Goal: Transaction & Acquisition: Subscribe to service/newsletter

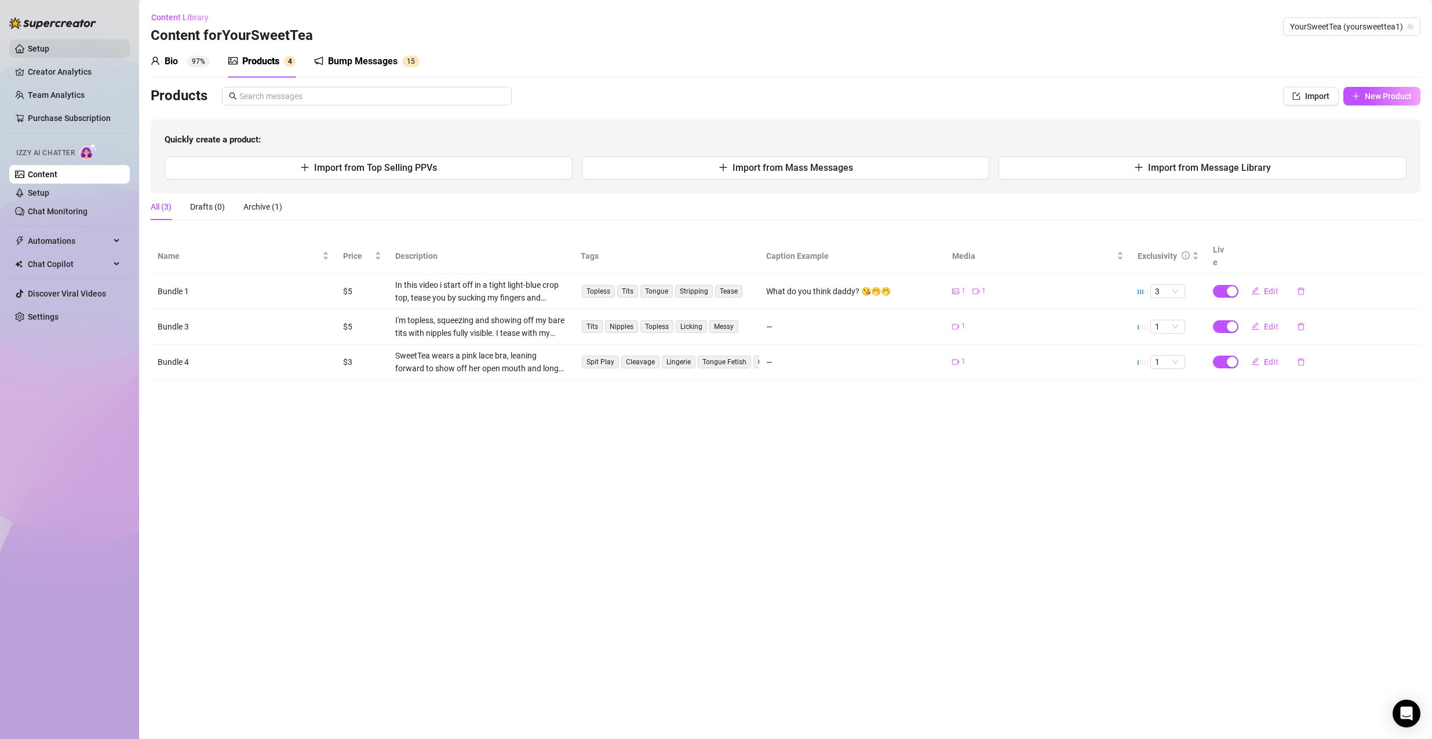
click at [49, 53] on link "Setup" at bounding box center [38, 48] width 21 height 9
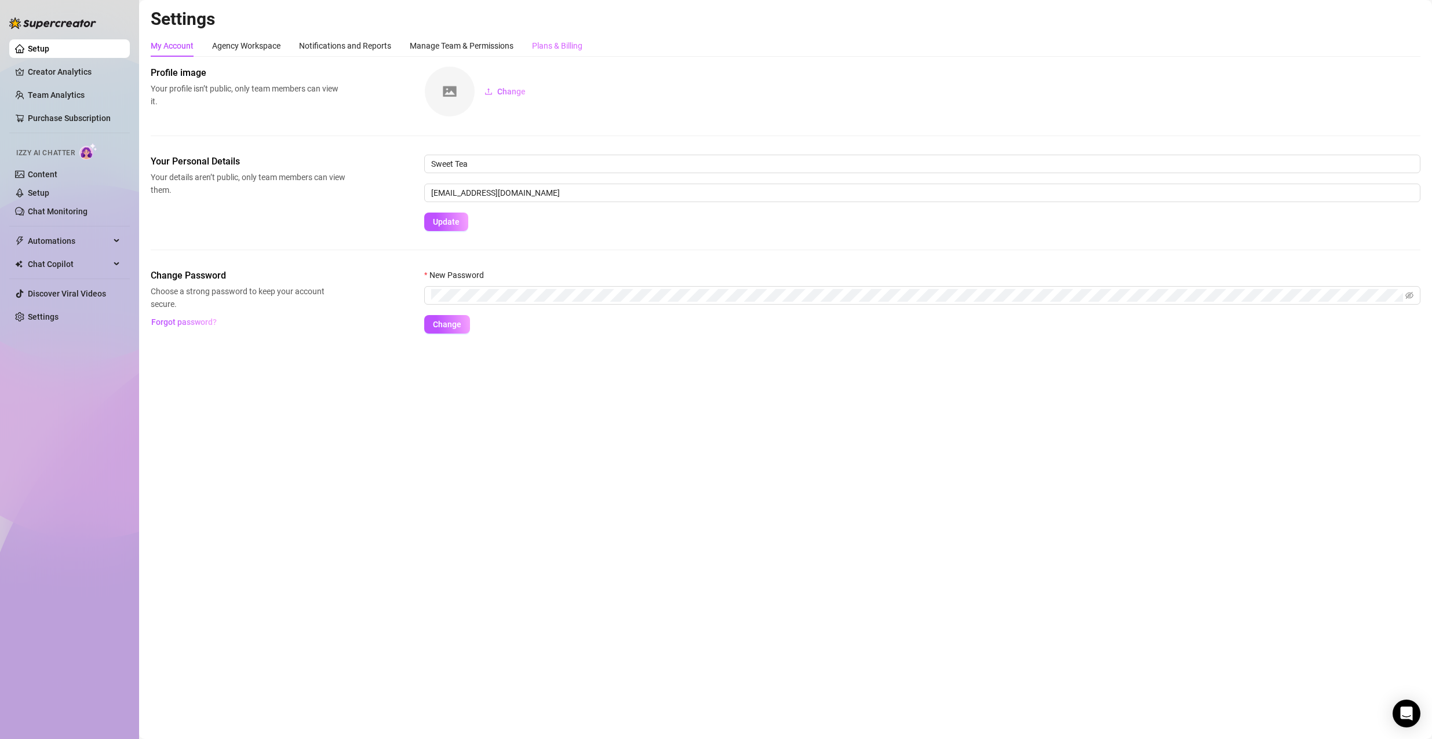
click at [572, 36] on div "Plans & Billing" at bounding box center [557, 46] width 50 height 22
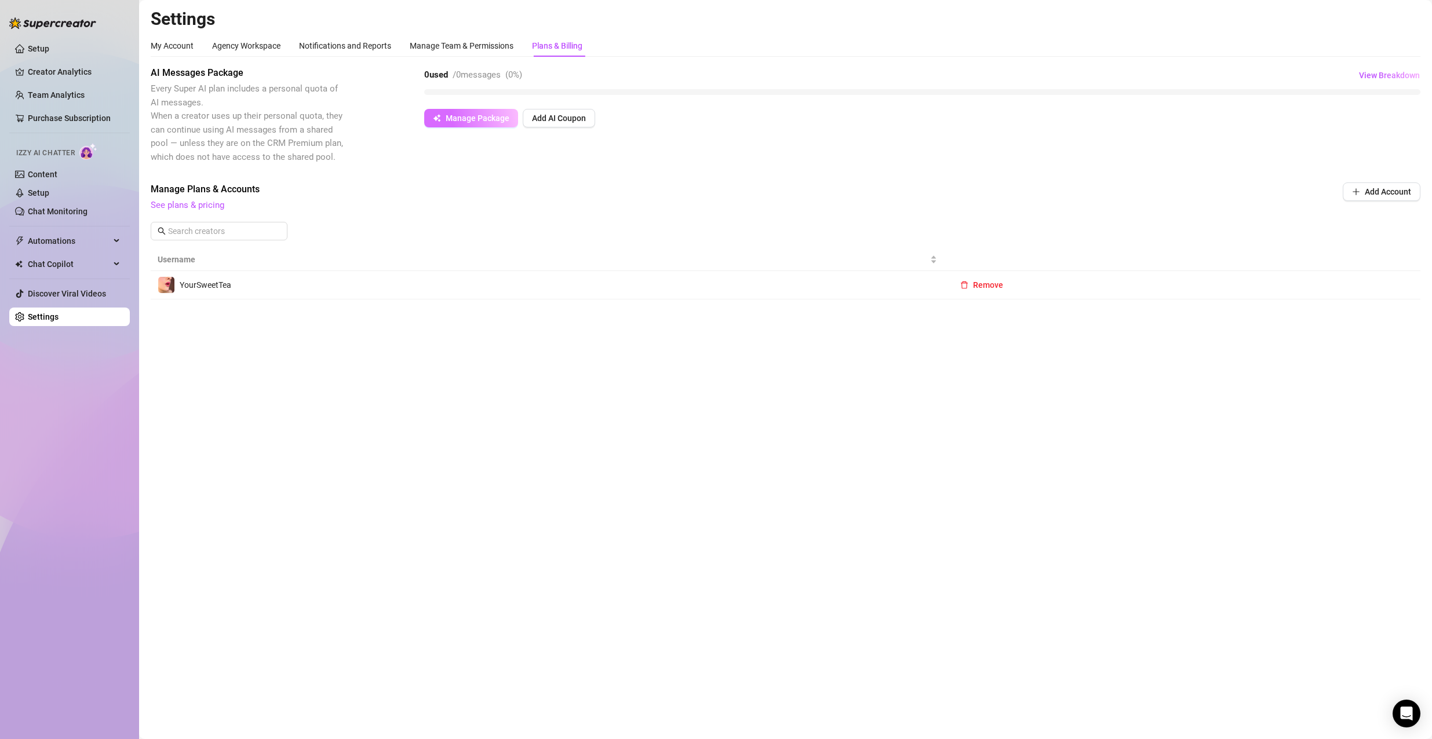
click at [453, 109] on button "Manage Package" at bounding box center [471, 118] width 94 height 19
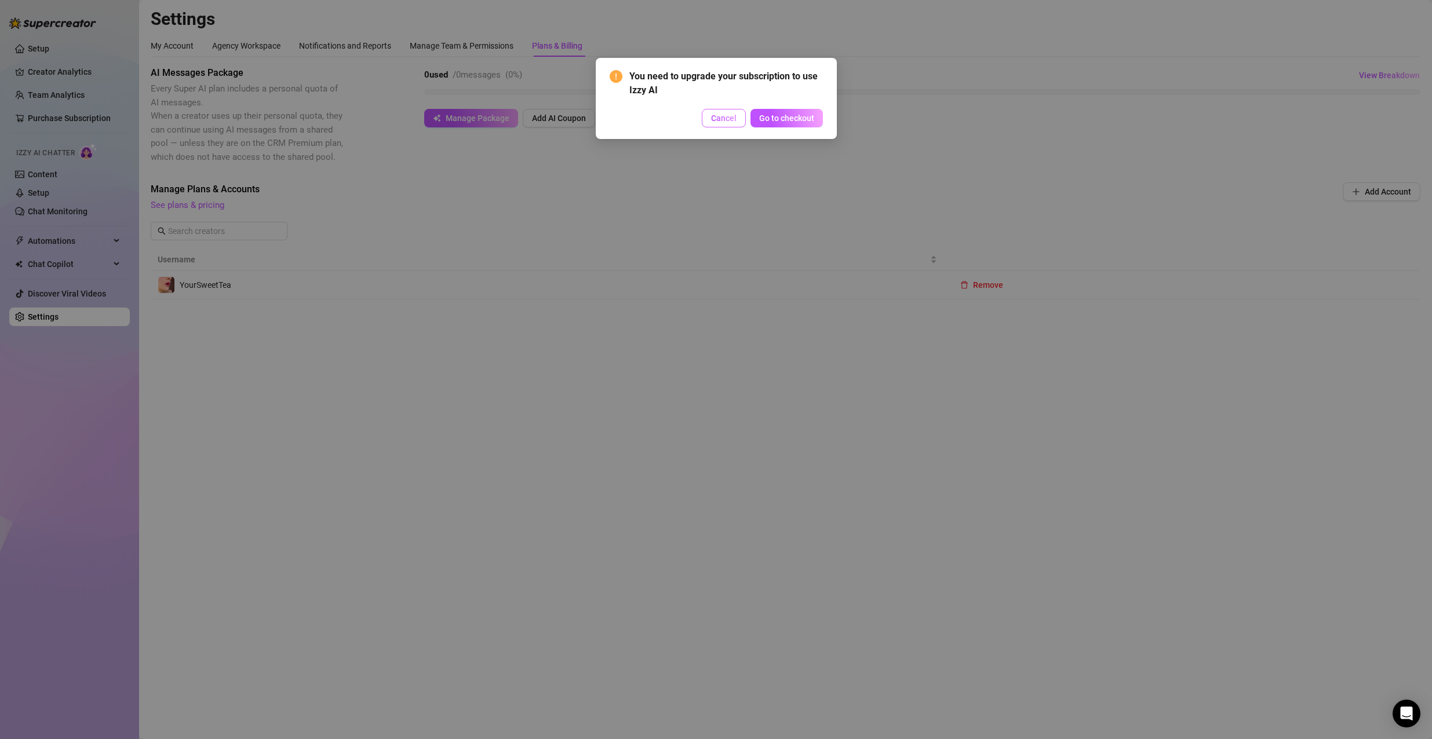
click at [707, 118] on button "Cancel" at bounding box center [724, 118] width 44 height 19
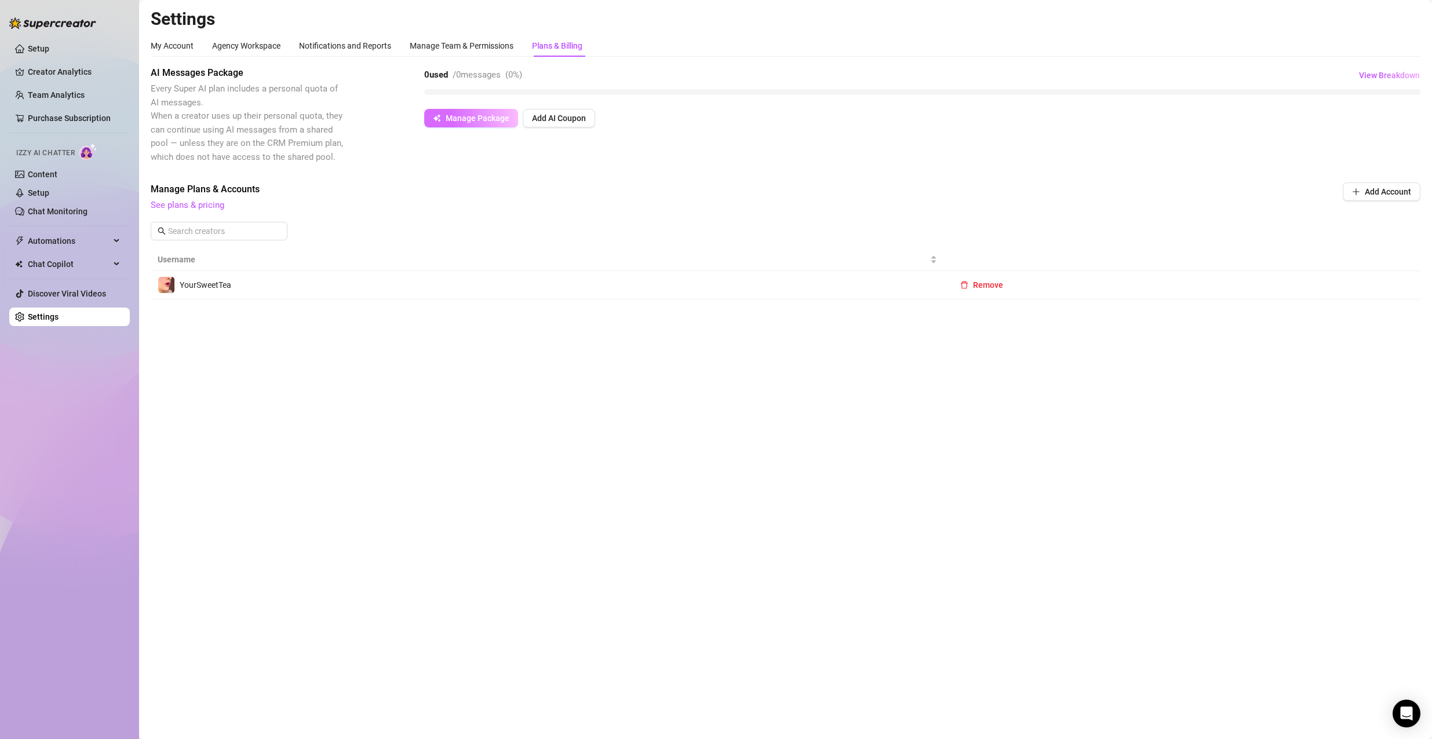
click at [436, 123] on button "Manage Package" at bounding box center [471, 118] width 94 height 19
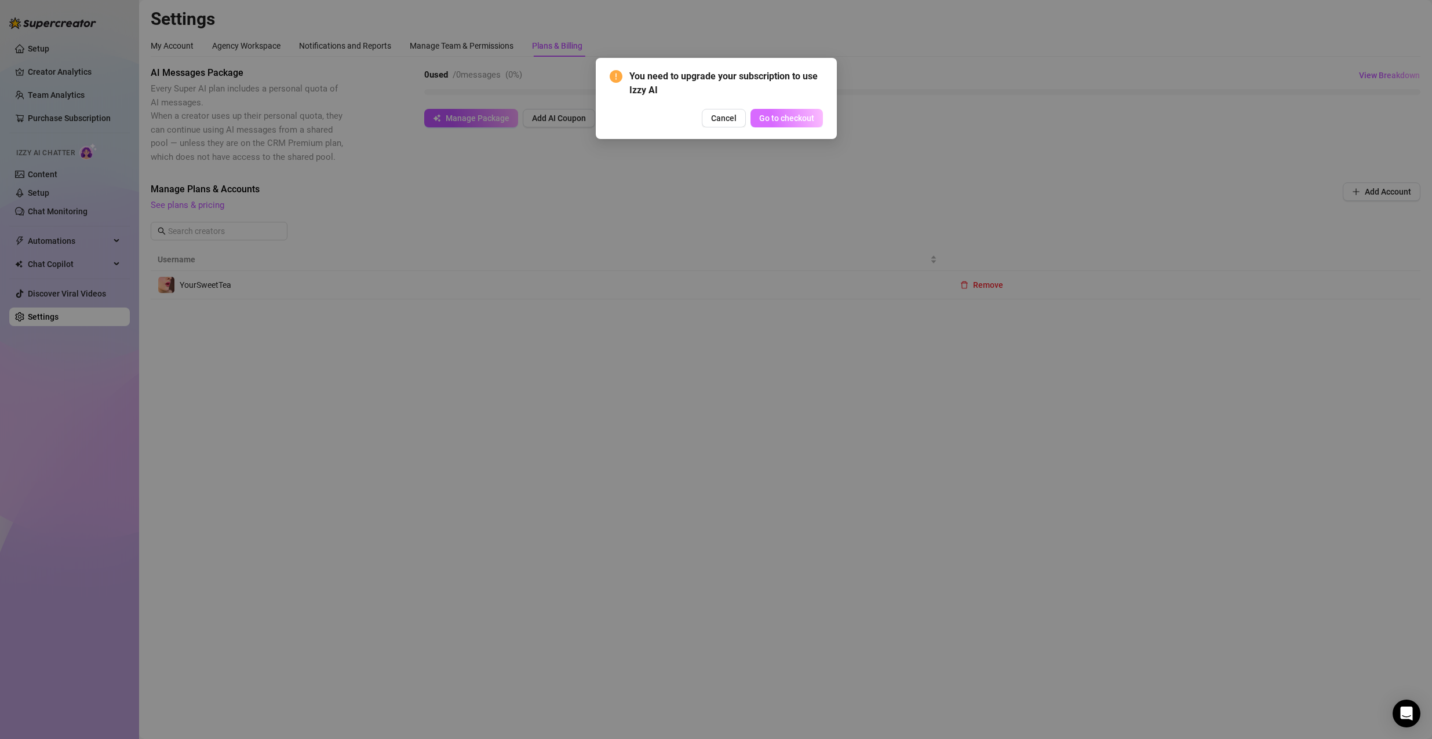
click at [771, 116] on span "Go to checkout" at bounding box center [786, 118] width 55 height 9
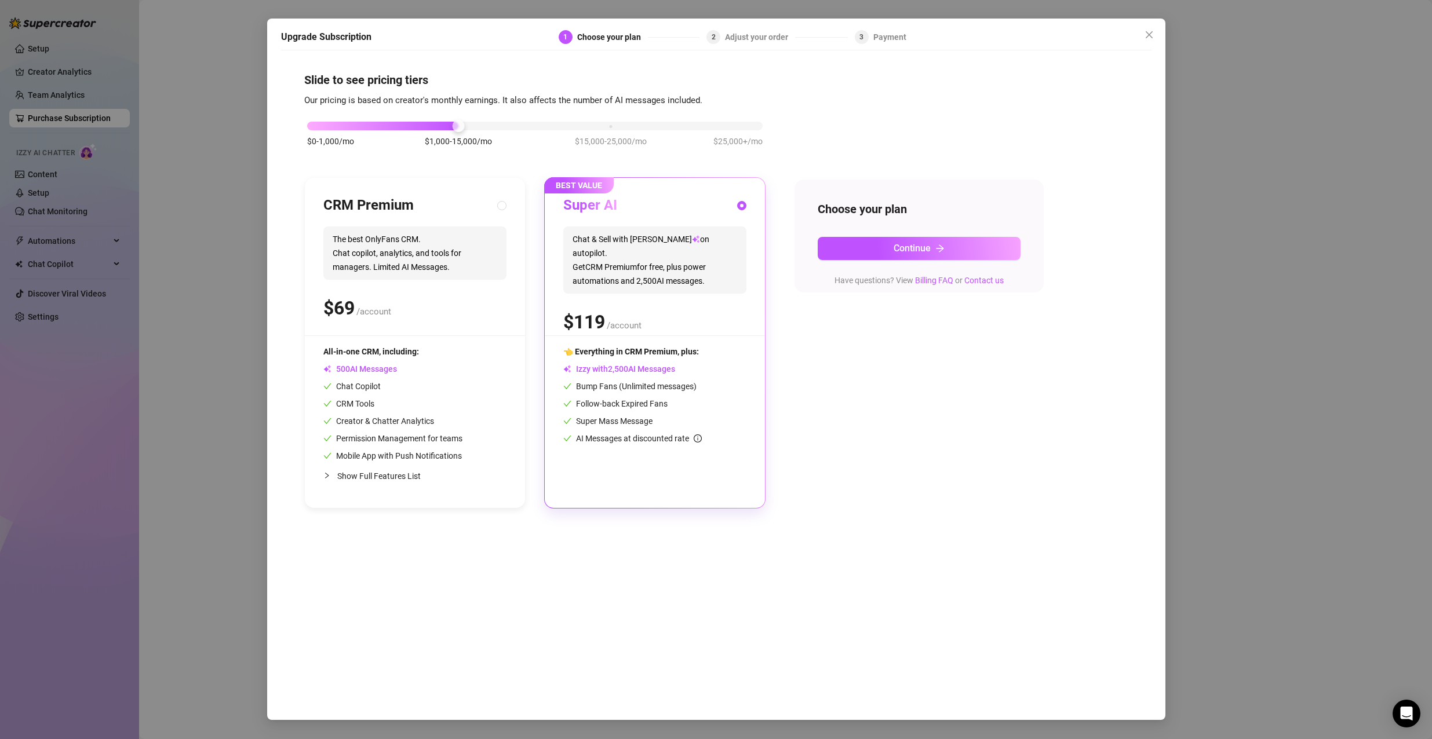
click at [1213, 242] on div "Upgrade Subscription 1 Choose your plan 2 Adjust your order 3 Payment Slide to …" at bounding box center [716, 369] width 1432 height 739
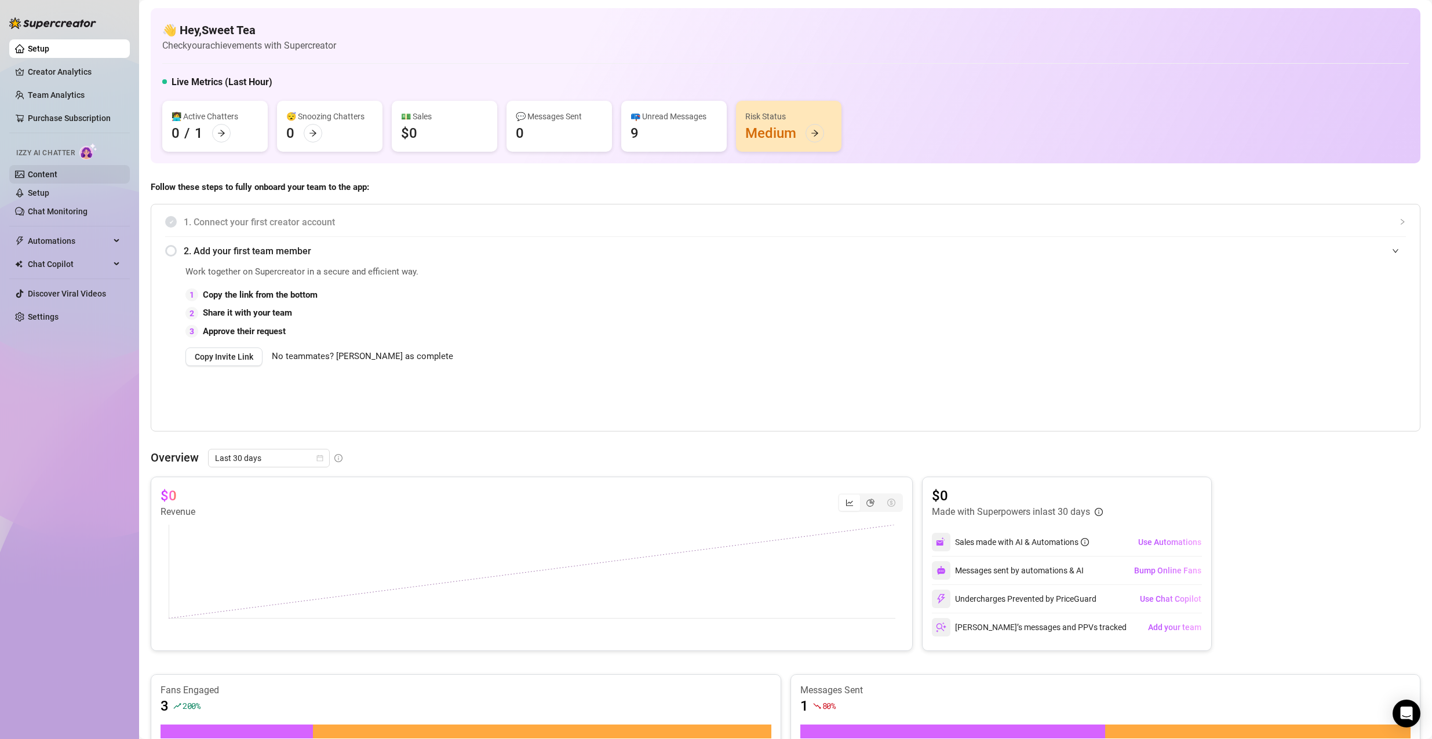
click at [56, 178] on link "Content" at bounding box center [43, 174] width 30 height 9
